Goal: Transaction & Acquisition: Purchase product/service

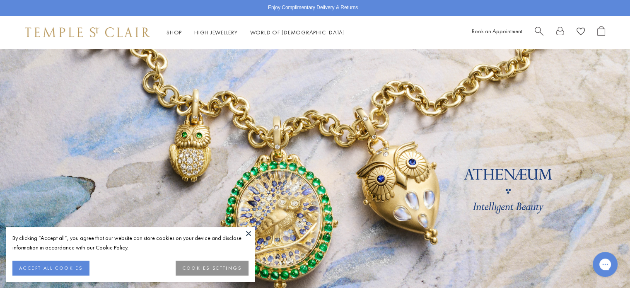
drag, startPoint x: 44, startPoint y: 268, endPoint x: 185, endPoint y: 251, distance: 141.6
click at [46, 268] on button "ACCEPT ALL COOKIES" at bounding box center [50, 268] width 77 height 15
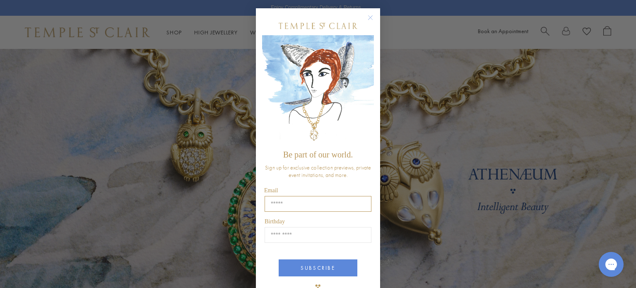
click at [297, 209] on input "Email" at bounding box center [318, 204] width 107 height 16
type input "**********"
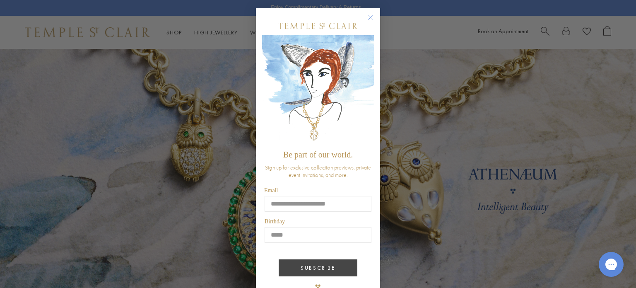
type input "*****"
click at [312, 266] on button "SUBSCRIBE" at bounding box center [318, 267] width 79 height 17
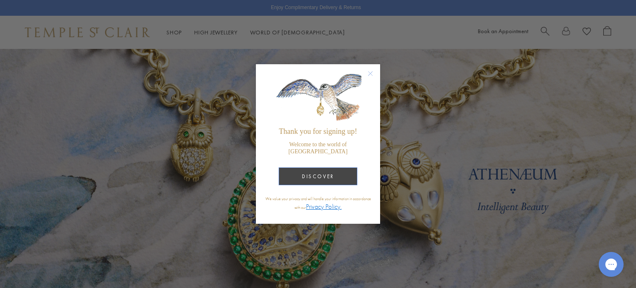
click at [319, 170] on button "DISCOVER" at bounding box center [318, 176] width 79 height 18
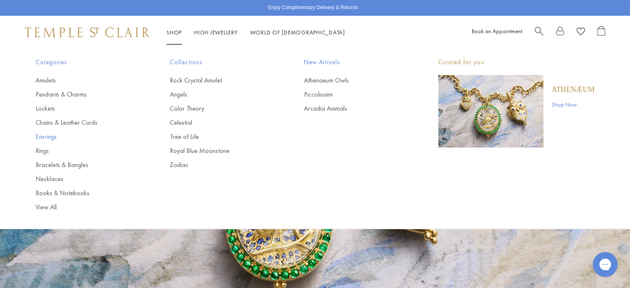
click at [48, 136] on link "Earrings" at bounding box center [86, 136] width 101 height 9
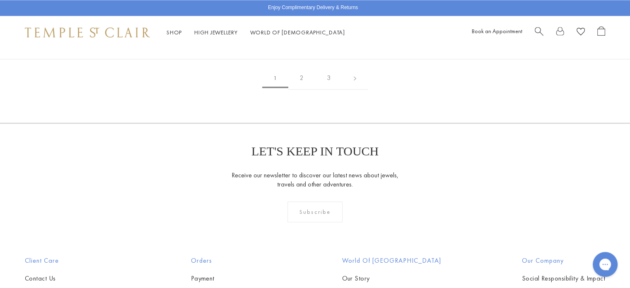
scroll to position [1326, 0]
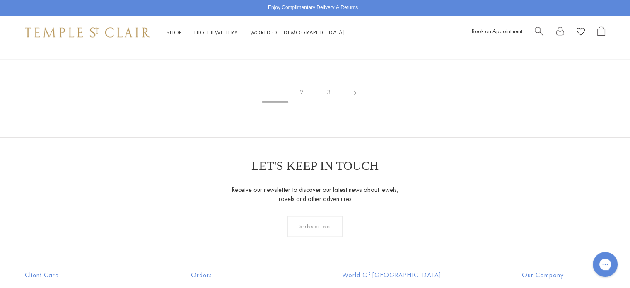
click at [0, 0] on img at bounding box center [0, 0] width 0 height 0
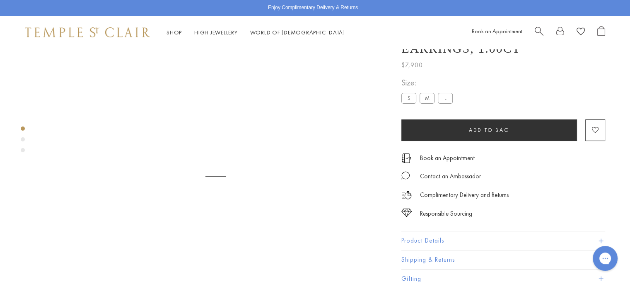
scroll to position [49, 0]
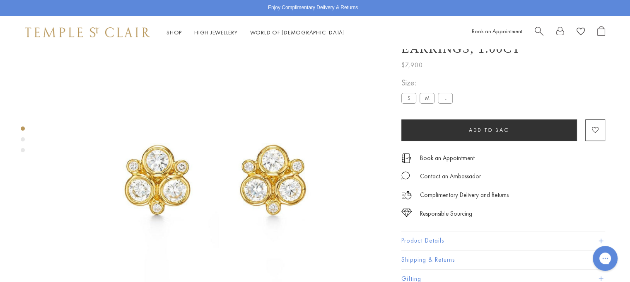
click at [26, 139] on div at bounding box center [207, 173] width 415 height 346
click at [22, 140] on div "Product gallery navigation" at bounding box center [23, 139] width 4 height 4
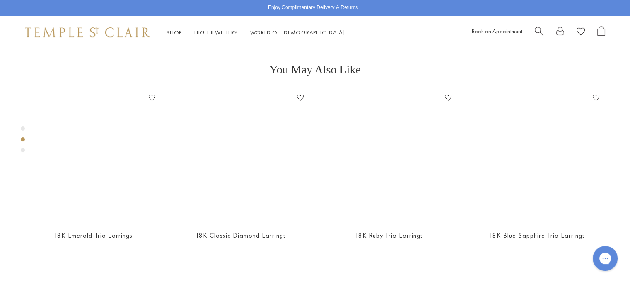
scroll to position [364, 0]
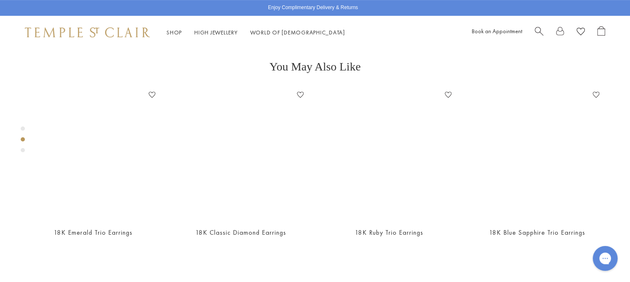
click at [23, 150] on div "Product gallery navigation" at bounding box center [23, 150] width 4 height 4
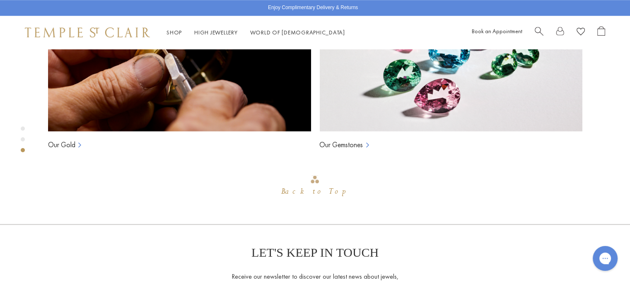
scroll to position [713, 0]
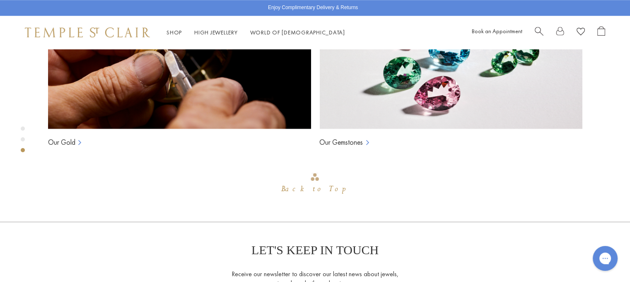
click at [23, 138] on div "Product gallery navigation" at bounding box center [23, 139] width 4 height 4
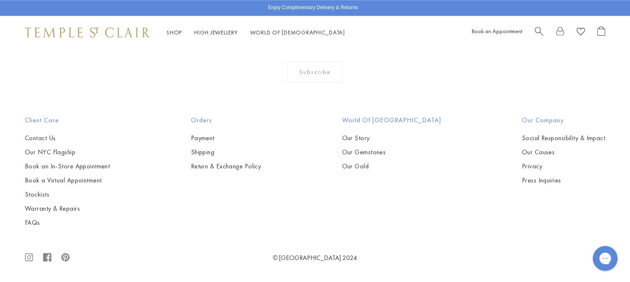
scroll to position [1110, 0]
click at [217, 164] on link "Return & Exchange Policy" at bounding box center [226, 165] width 70 height 9
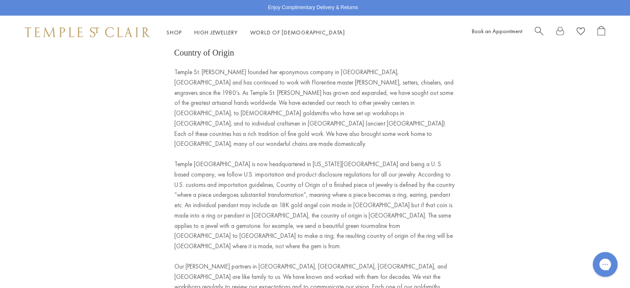
scroll to position [2278, 0]
